Goal: Task Accomplishment & Management: Use online tool/utility

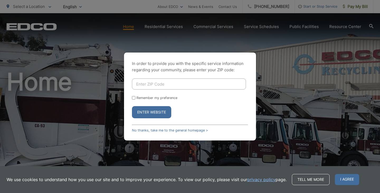
click at [182, 85] on input "Enter ZIP Code" at bounding box center [189, 83] width 114 height 11
type input "9"
type input "92028"
click at [134, 98] on input "Remember my preference" at bounding box center [133, 97] width 3 height 3
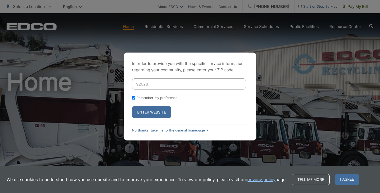
checkbox input "true"
click at [145, 111] on button "Enter Website" at bounding box center [151, 112] width 39 height 12
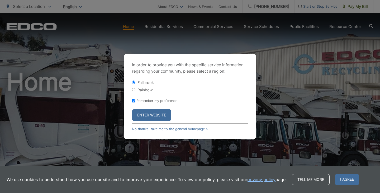
click at [148, 114] on button "Enter Website" at bounding box center [151, 115] width 39 height 12
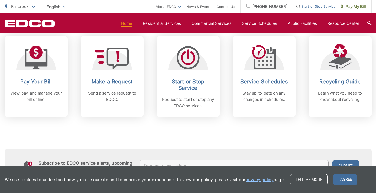
scroll to position [237, 0]
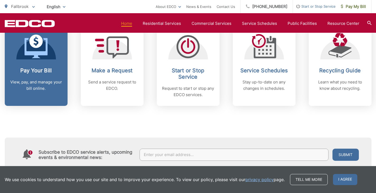
click at [50, 74] on div "Pay Your Bill View, pay, and manage your bill online." at bounding box center [36, 79] width 52 height 24
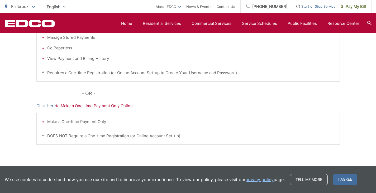
scroll to position [182, 0]
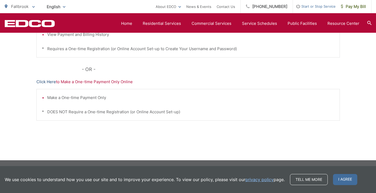
click at [49, 82] on link "Click Here" at bounding box center [46, 82] width 20 height 6
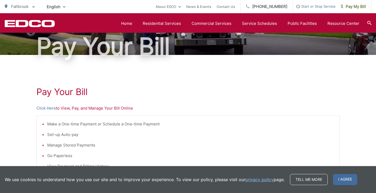
scroll to position [50, 0]
